Goal: Transaction & Acquisition: Purchase product/service

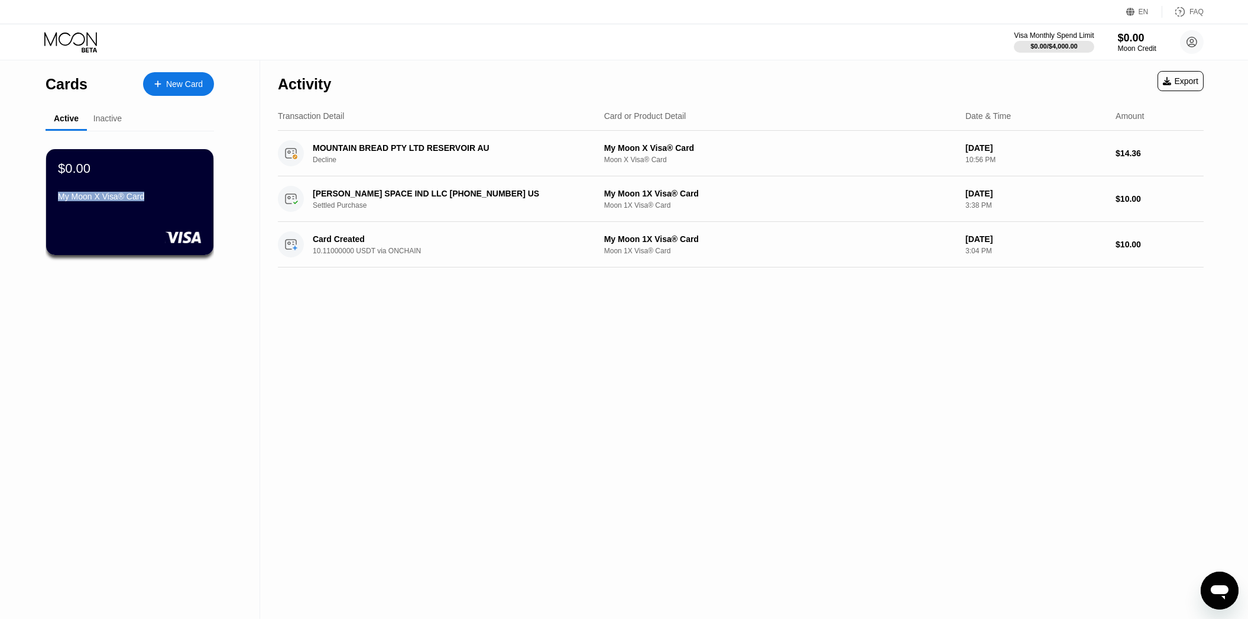
drag, startPoint x: 155, startPoint y: 198, endPoint x: 33, endPoint y: 207, distance: 122.2
click at [33, 207] on div "Cards New Card Active Inactive $0.00 My Moon X Visa® Card $0.00 ● ● ● ● 4558 My…" at bounding box center [130, 339] width 260 height 558
copy div "My Moon X Visa® Card"
click at [65, 68] on div "Cards New Card" at bounding box center [130, 80] width 169 height 41
click at [64, 90] on div "Cards" at bounding box center [67, 84] width 42 height 17
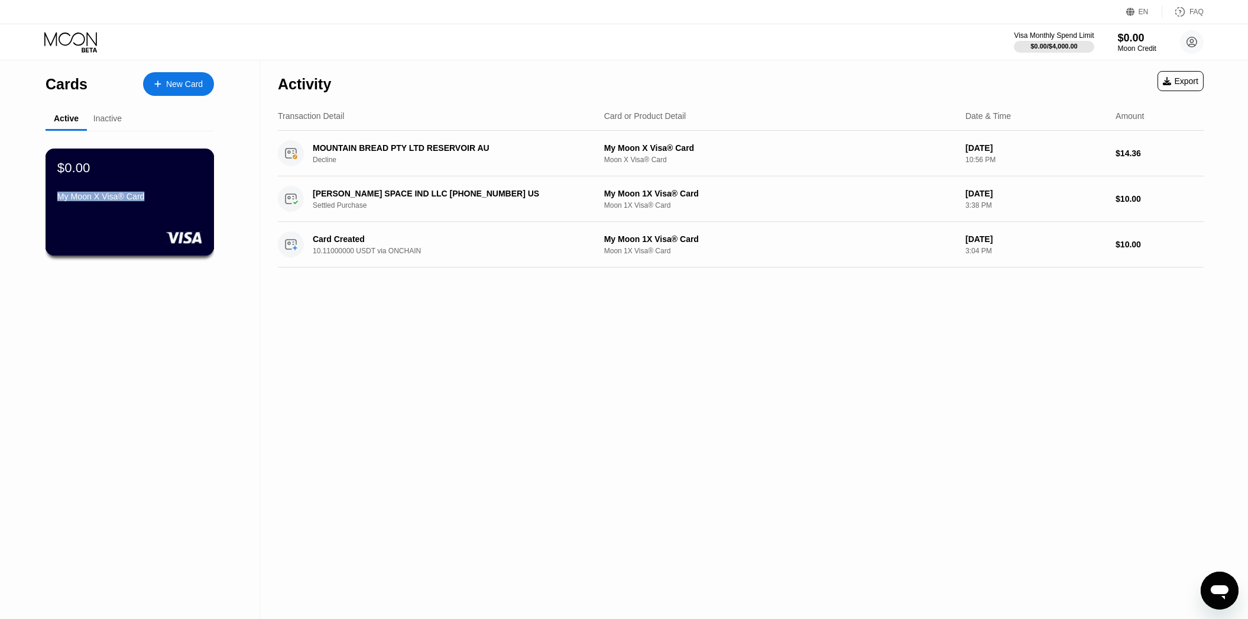
drag, startPoint x: 158, startPoint y: 200, endPoint x: 56, endPoint y: 205, distance: 102.4
click at [57, 201] on div "My Moon X Visa® Card" at bounding box center [129, 196] width 145 height 9
copy div "My Moon X Visa® Card"
click at [170, 216] on div "$0.00 My Moon X Visa® Card" at bounding box center [130, 201] width 169 height 107
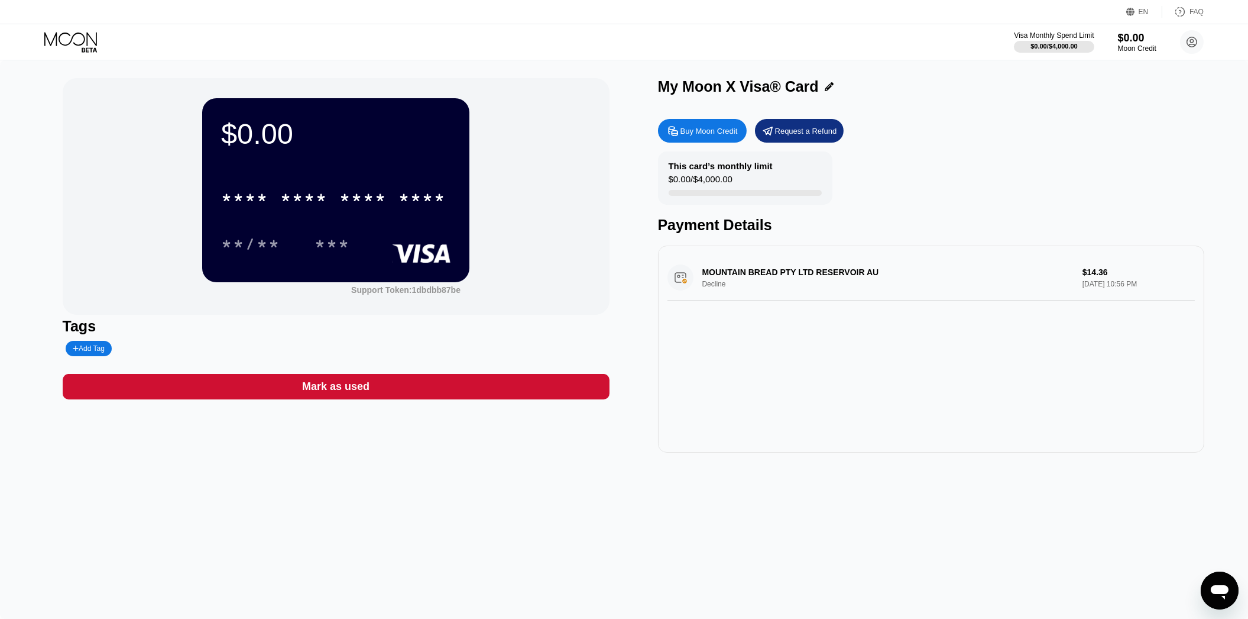
click at [323, 385] on div "Mark as used" at bounding box center [335, 387] width 67 height 14
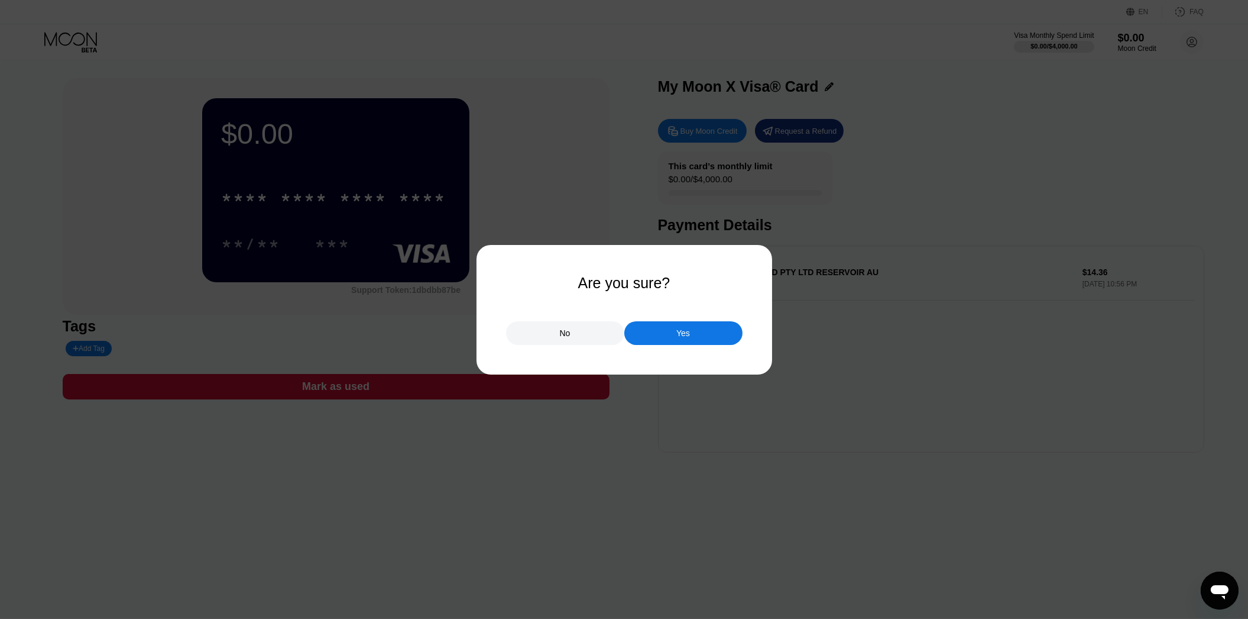
click at [665, 337] on div "Yes" at bounding box center [684, 333] width 118 height 24
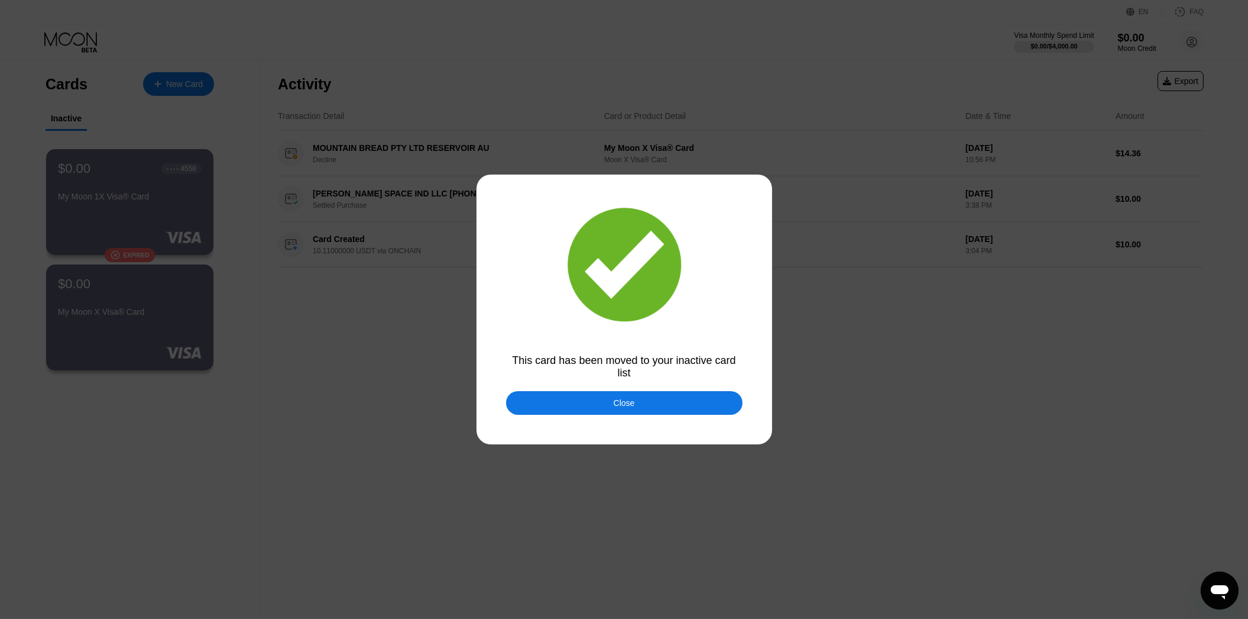
click at [645, 410] on div "Close" at bounding box center [624, 403] width 237 height 24
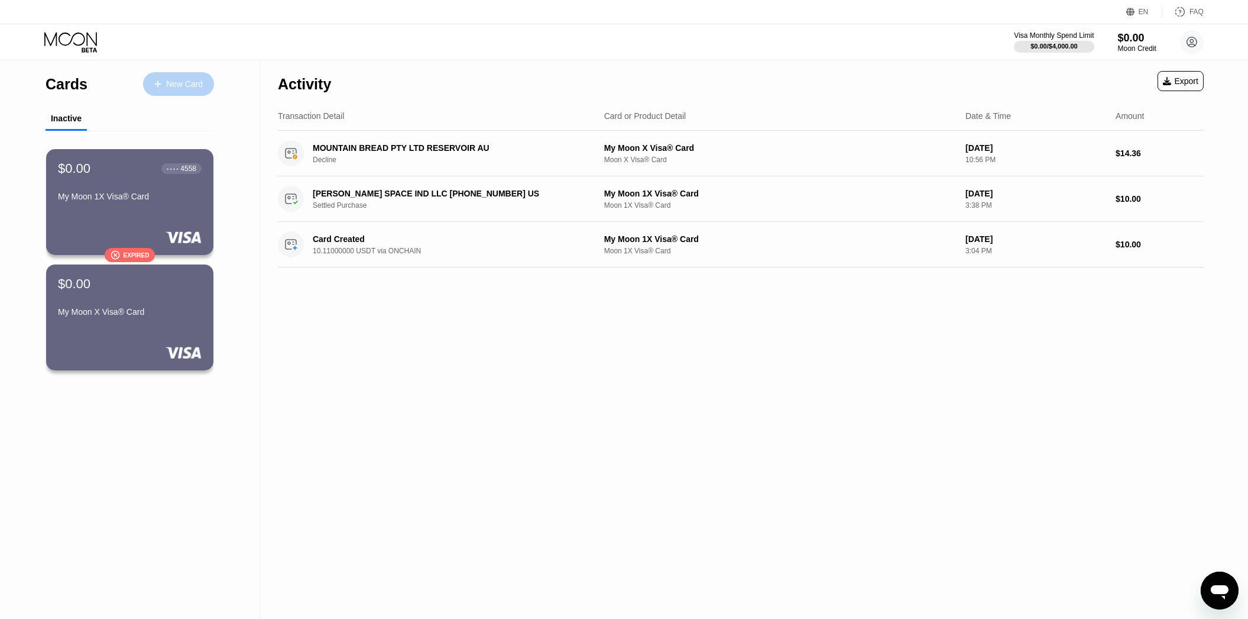
click at [190, 89] on div "New Card" at bounding box center [184, 84] width 37 height 10
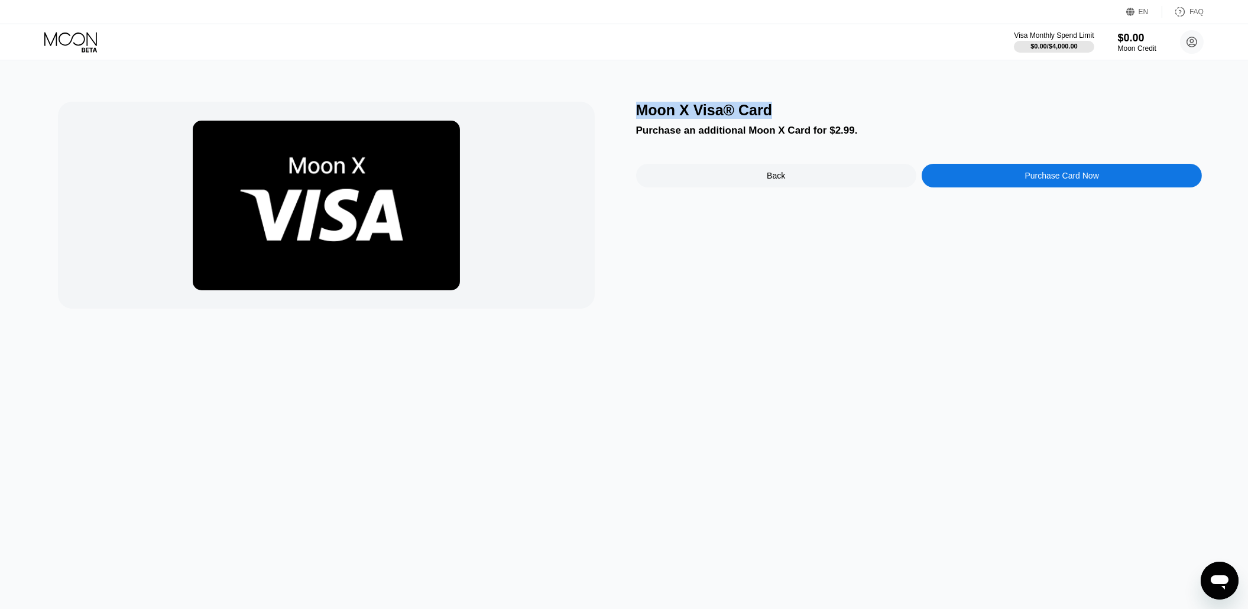
drag, startPoint x: 776, startPoint y: 107, endPoint x: 639, endPoint y: 116, distance: 136.9
click at [639, 116] on div "Moon X Visa® Card" at bounding box center [919, 110] width 567 height 17
copy div "Moon X Visa® Card"
click at [758, 176] on div "Back" at bounding box center [776, 176] width 280 height 24
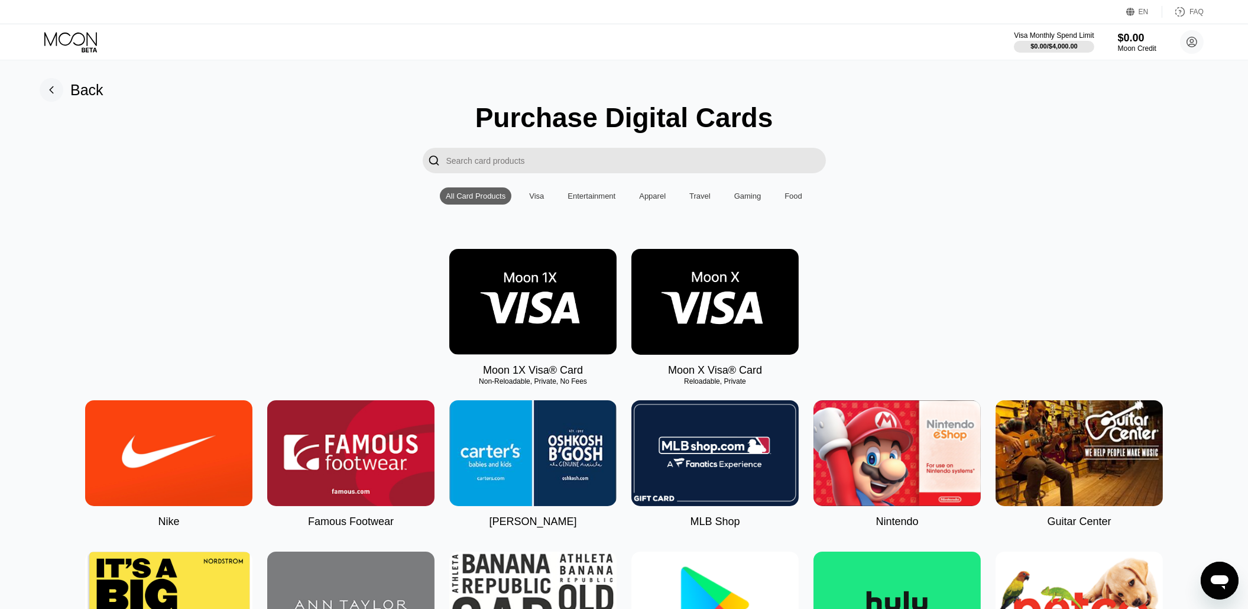
click at [542, 326] on img at bounding box center [532, 302] width 167 height 106
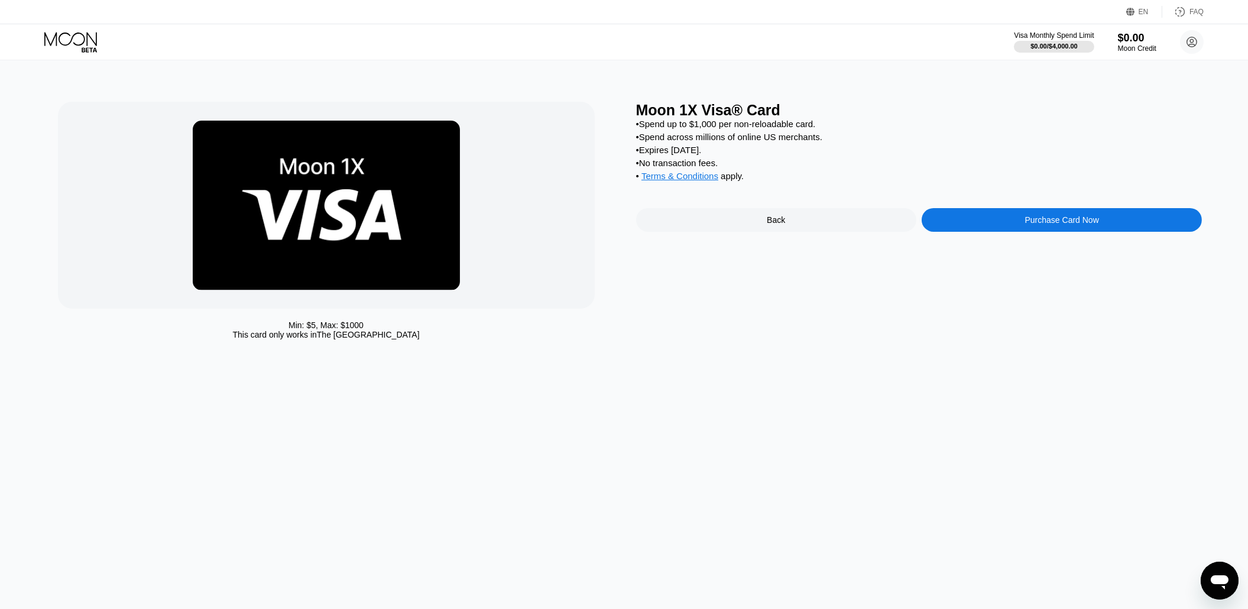
click at [723, 231] on div "Back" at bounding box center [776, 220] width 280 height 24
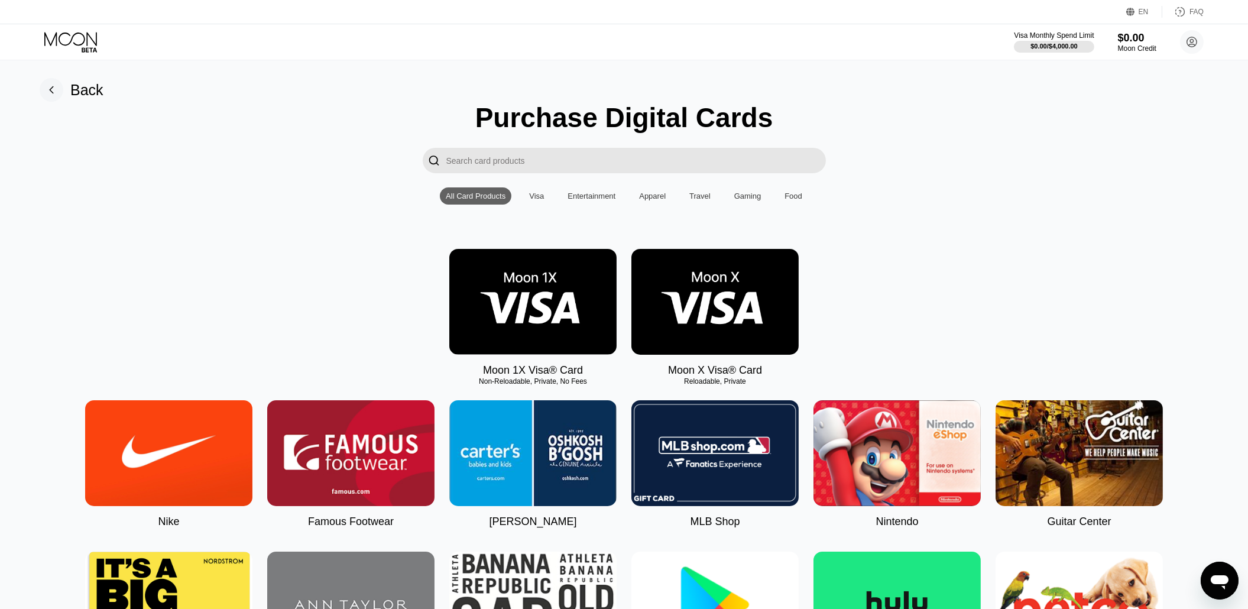
click at [724, 298] on img at bounding box center [715, 302] width 167 height 106
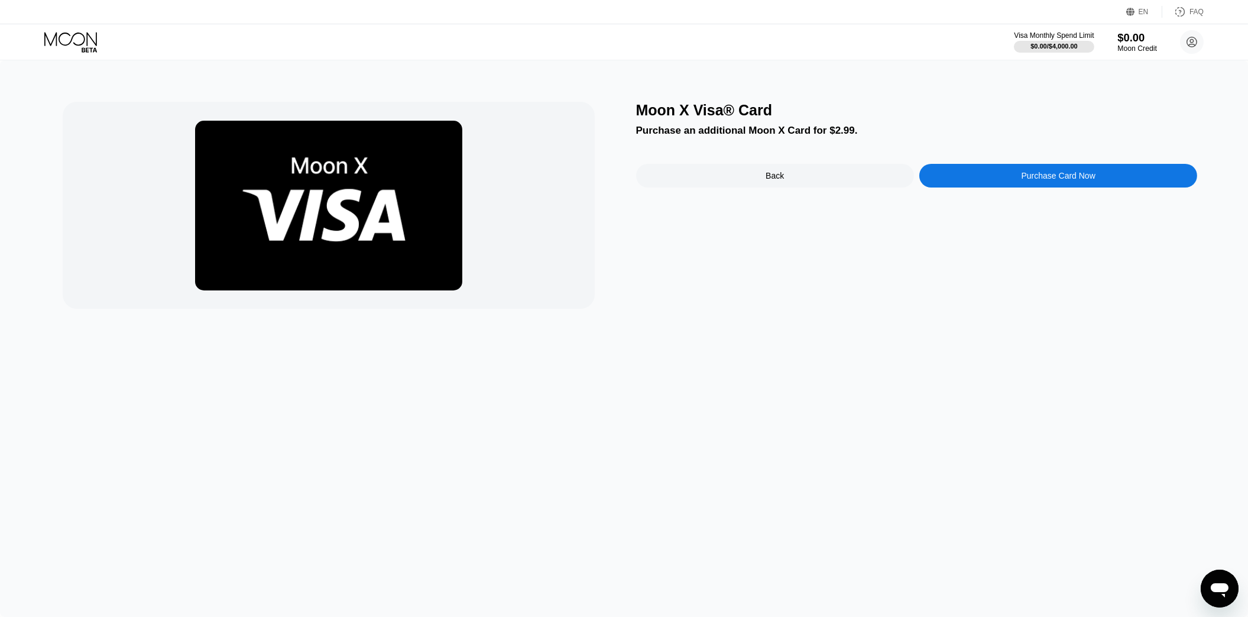
click at [1120, 42] on div "$0.00" at bounding box center [1138, 37] width 40 height 12
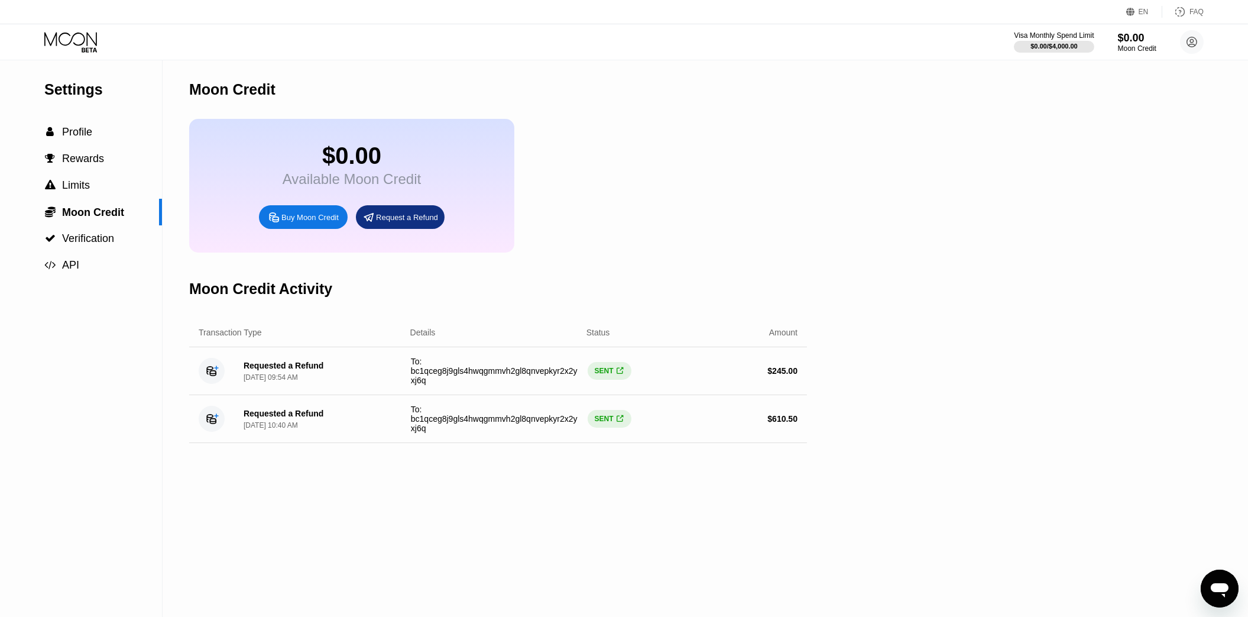
click at [297, 220] on div "Buy Moon Credit" at bounding box center [310, 217] width 57 height 10
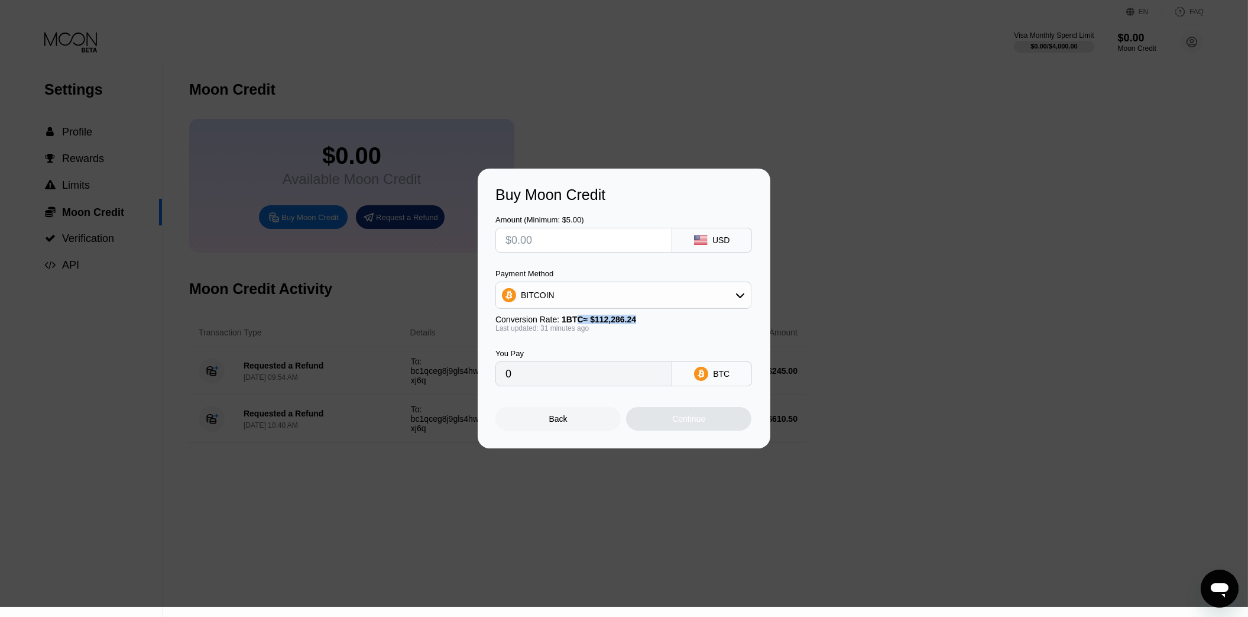
drag, startPoint x: 574, startPoint y: 322, endPoint x: 655, endPoint y: 322, distance: 80.4
click at [655, 322] on div "Conversion Rate: 1 BTC ≈ $112,286.24" at bounding box center [624, 319] width 256 height 9
click at [546, 417] on div "Back" at bounding box center [558, 419] width 125 height 24
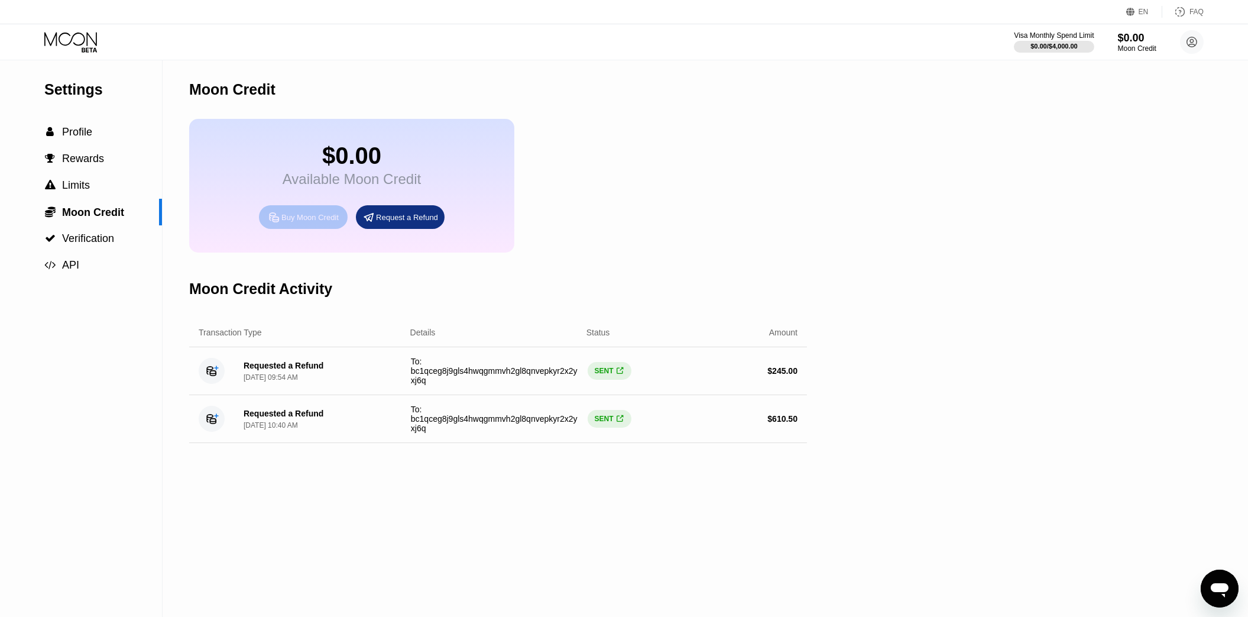
click at [300, 222] on div "Buy Moon Credit" at bounding box center [310, 217] width 57 height 10
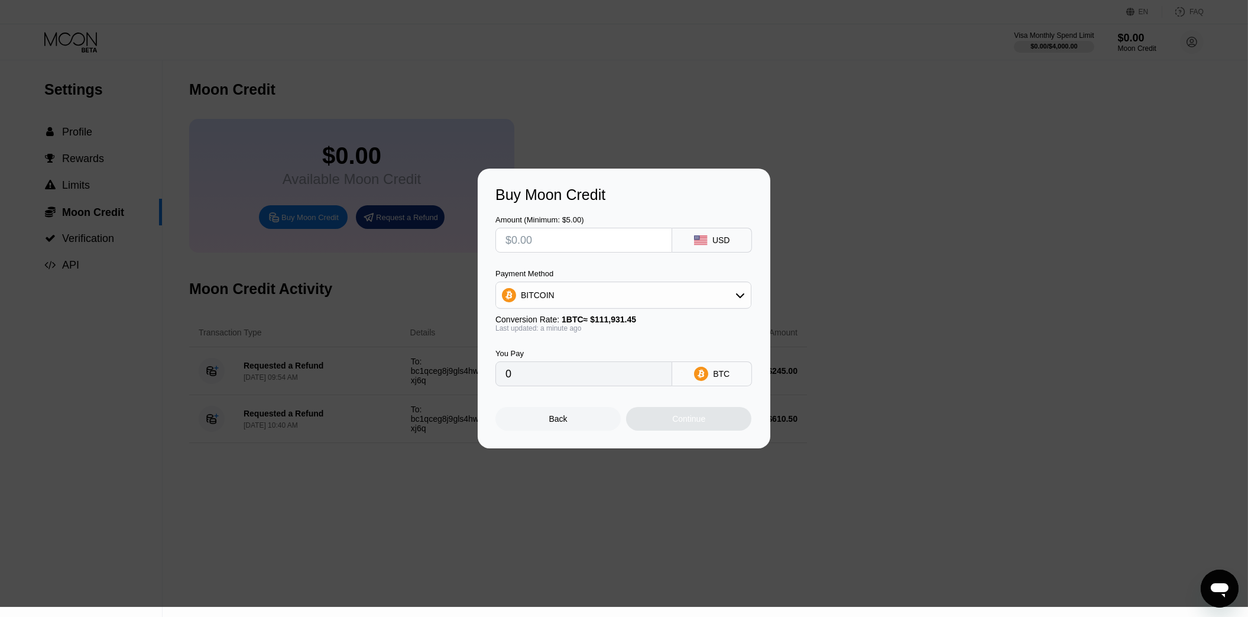
click at [571, 299] on div "BITCOIN" at bounding box center [623, 295] width 255 height 24
click at [491, 464] on div at bounding box center [624, 303] width 1248 height 607
click at [533, 421] on div "Back" at bounding box center [558, 419] width 125 height 24
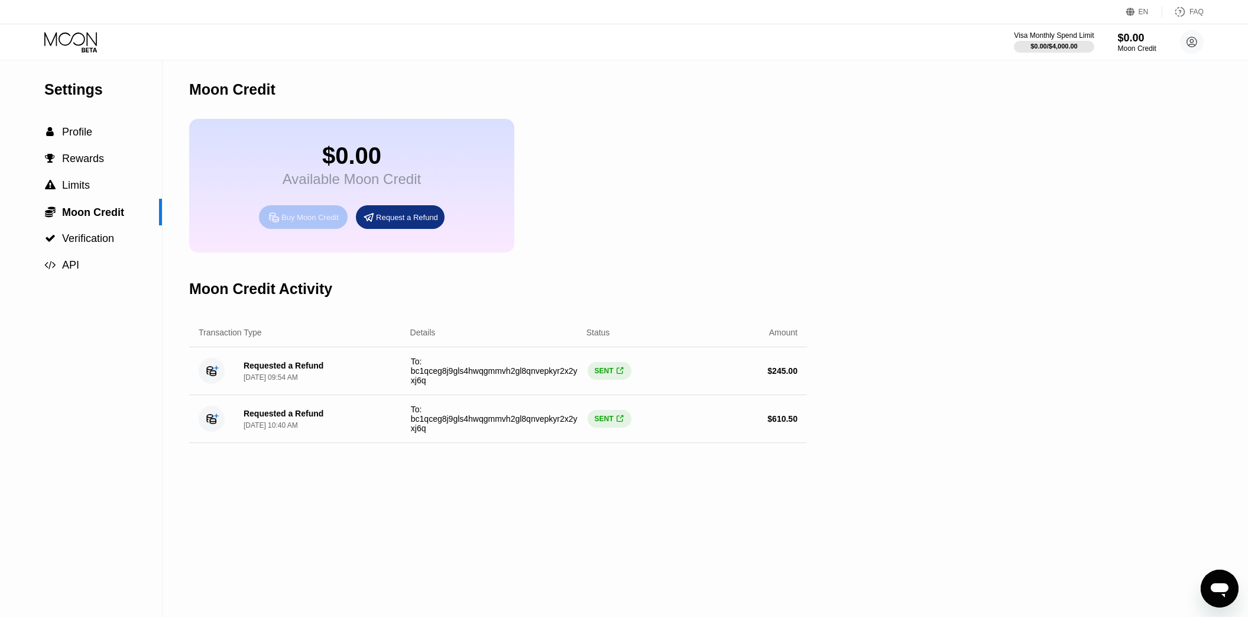
click at [328, 222] on div "Buy Moon Credit" at bounding box center [310, 217] width 57 height 10
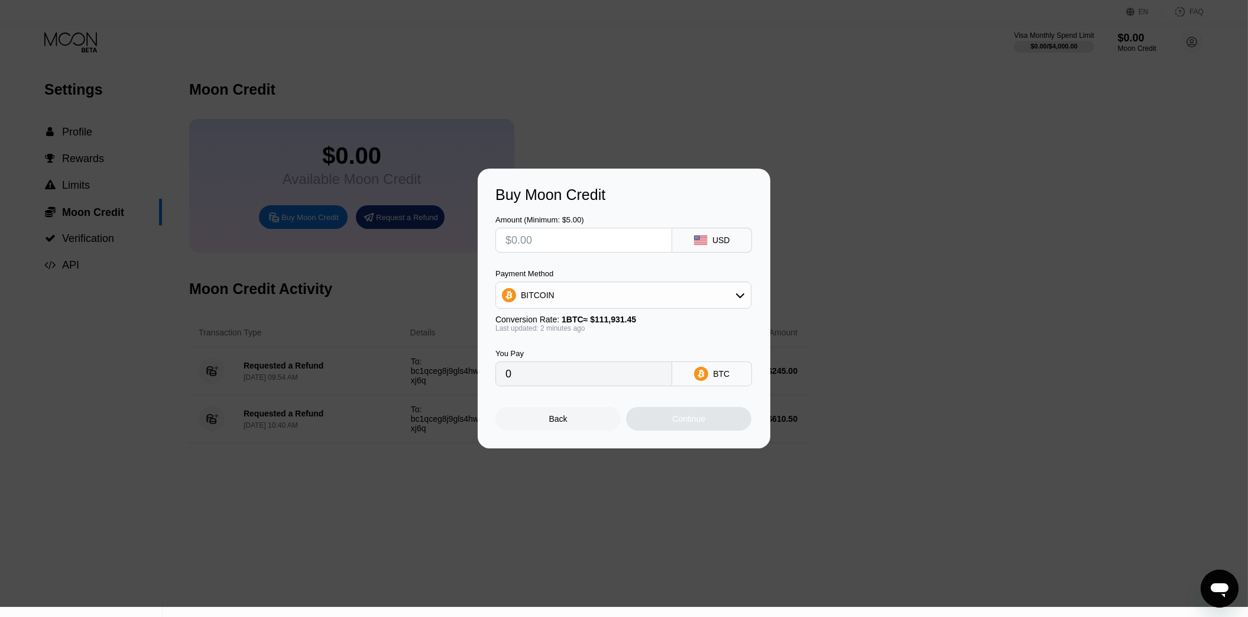
click at [568, 295] on div "BITCOIN" at bounding box center [623, 295] width 255 height 24
click at [555, 356] on span "USDT on TRON" at bounding box center [554, 353] width 60 height 9
type input "0.00"
click at [560, 238] on input "text" at bounding box center [584, 240] width 157 height 24
type input "$1"
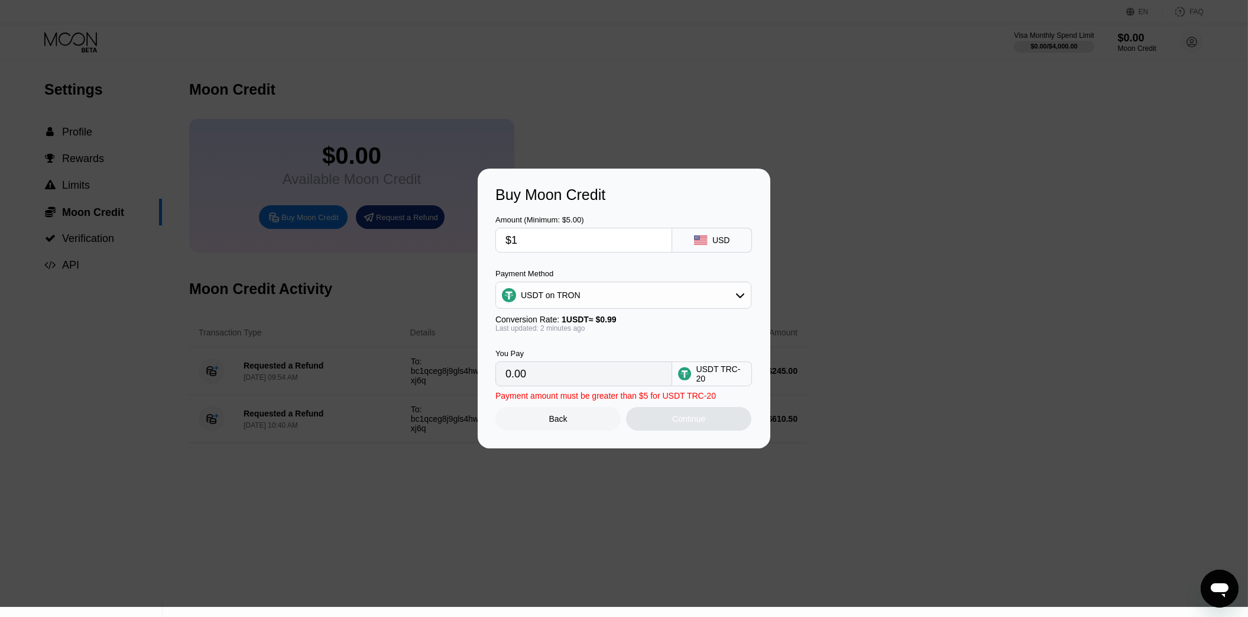
type input "1.01"
type input "$10"
type input "10.10"
type input "$100"
type input "101.01"
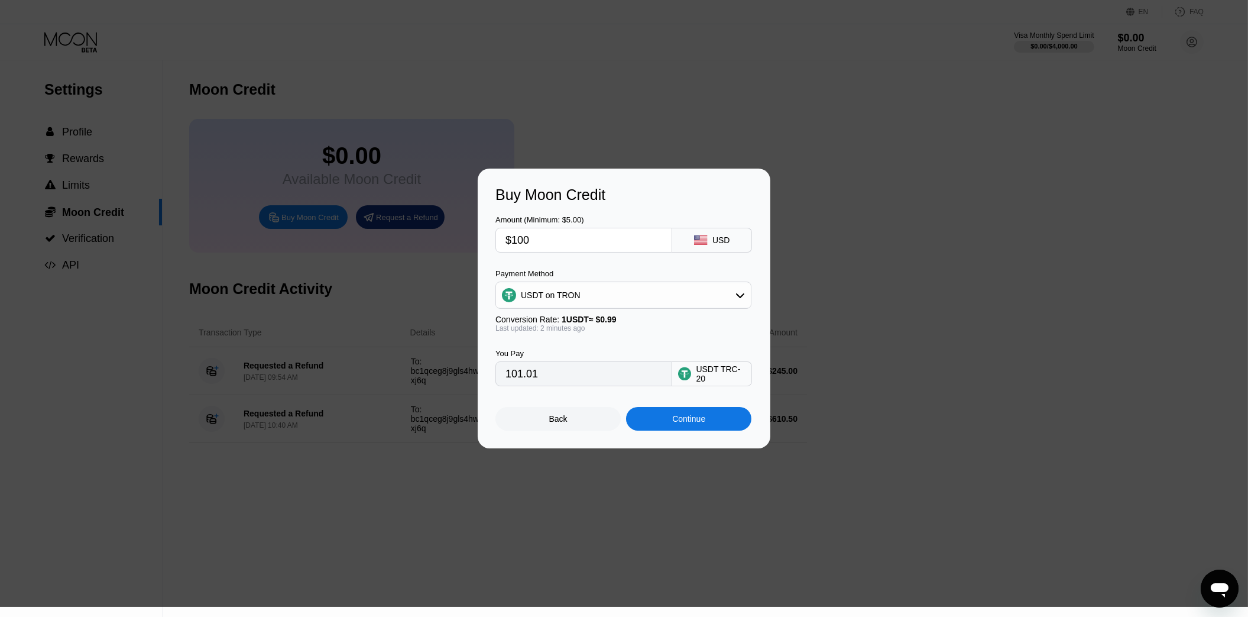
type input "$100"
click at [541, 426] on div "Back" at bounding box center [558, 419] width 125 height 24
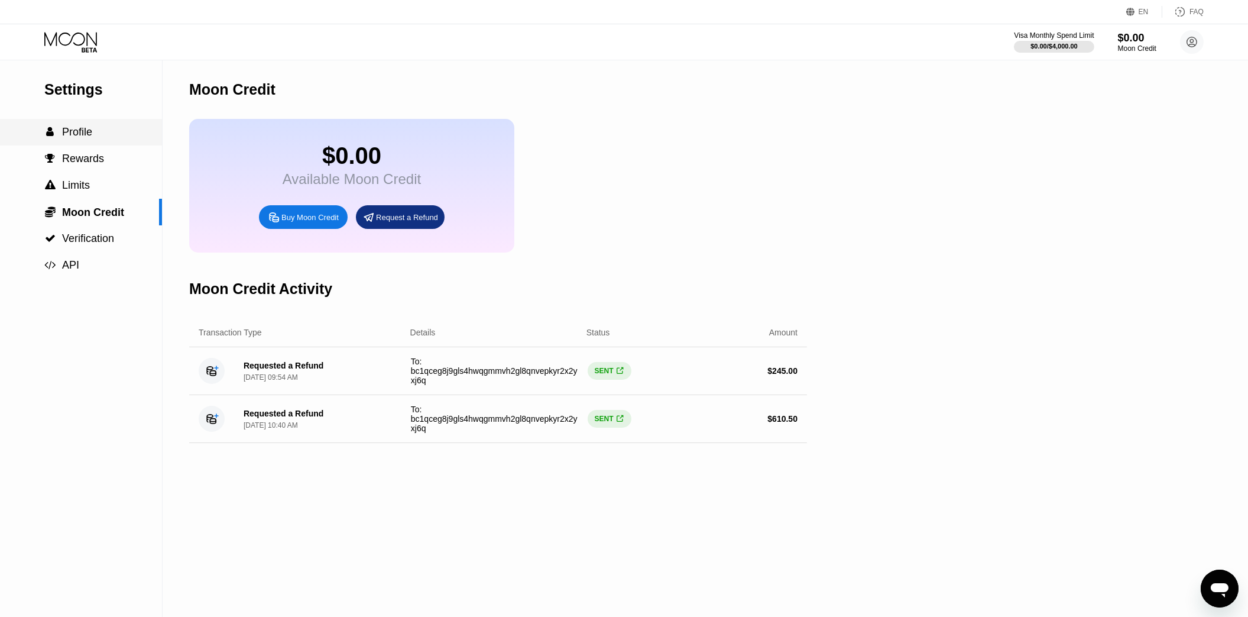
click at [82, 127] on div " Profile" at bounding box center [81, 132] width 162 height 27
